Goal: Transaction & Acquisition: Purchase product/service

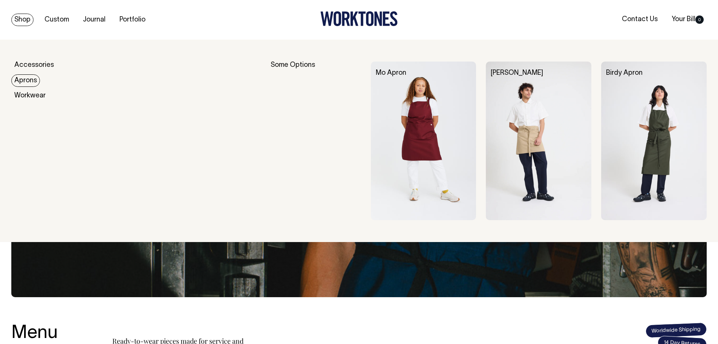
click at [25, 78] on link "Aprons" at bounding box center [25, 80] width 29 height 12
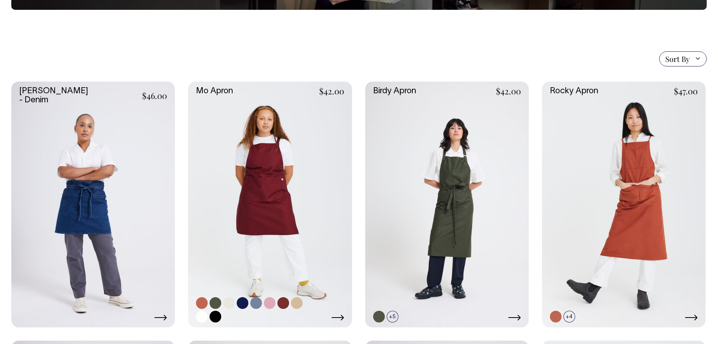
scroll to position [151, 0]
click at [284, 300] on link at bounding box center [284, 302] width 12 height 12
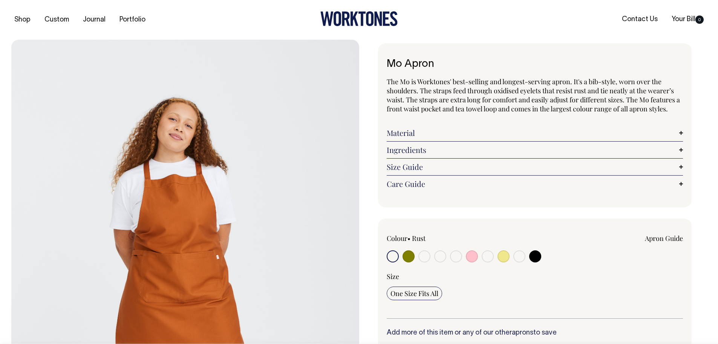
radio input "true"
select select "Burgundy"
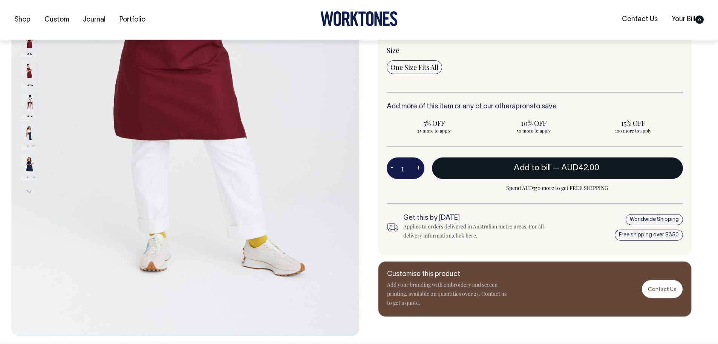
scroll to position [226, 0]
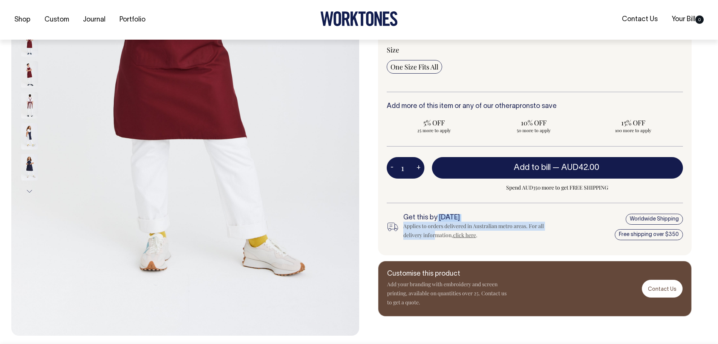
drag, startPoint x: 436, startPoint y: 222, endPoint x: 435, endPoint y: 230, distance: 8.7
click at [435, 230] on div "Get this by [DATE] Applies to orders delivered in Australian metro areas. For a…" at bounding box center [476, 227] width 146 height 26
click at [435, 230] on div "Applies to orders delivered in Australian metro areas. For all delivery informa…" at bounding box center [476, 230] width 146 height 18
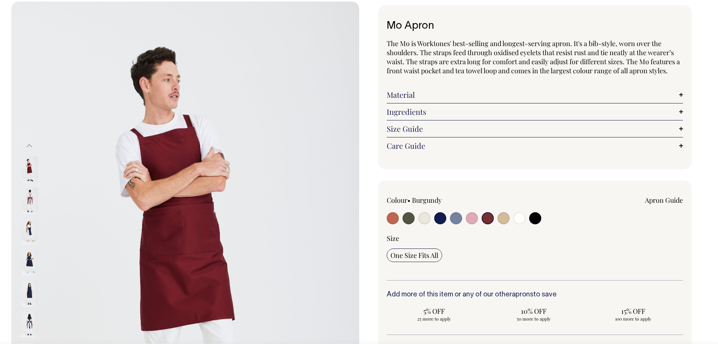
scroll to position [38, 0]
